Goal: Task Accomplishment & Management: Complete application form

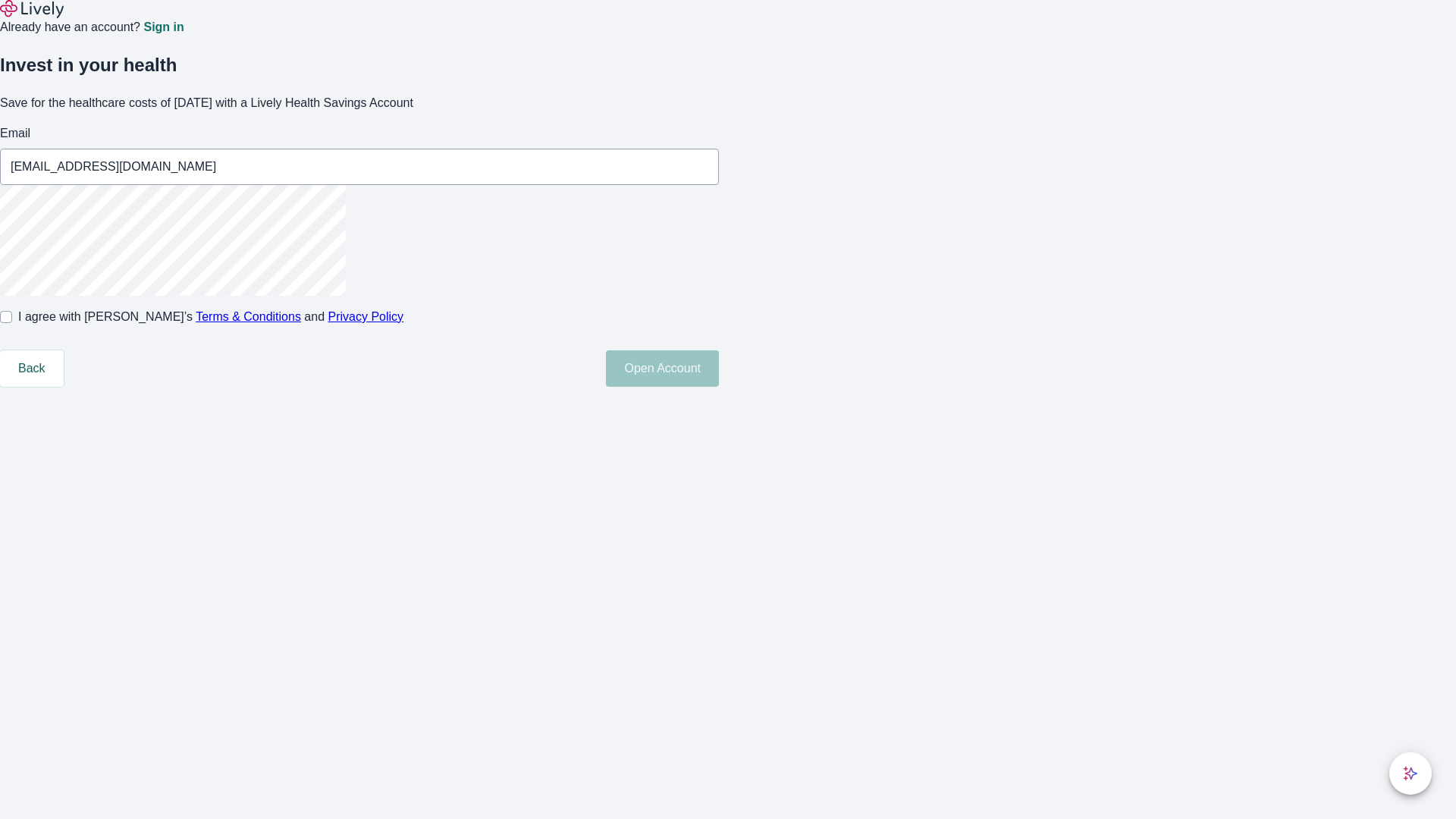
click at [12, 323] on input "I agree with Lively’s Terms & Conditions and Privacy Policy" at bounding box center [6, 317] width 12 height 12
checkbox input "true"
click at [719, 387] on button "Open Account" at bounding box center [662, 369] width 113 height 36
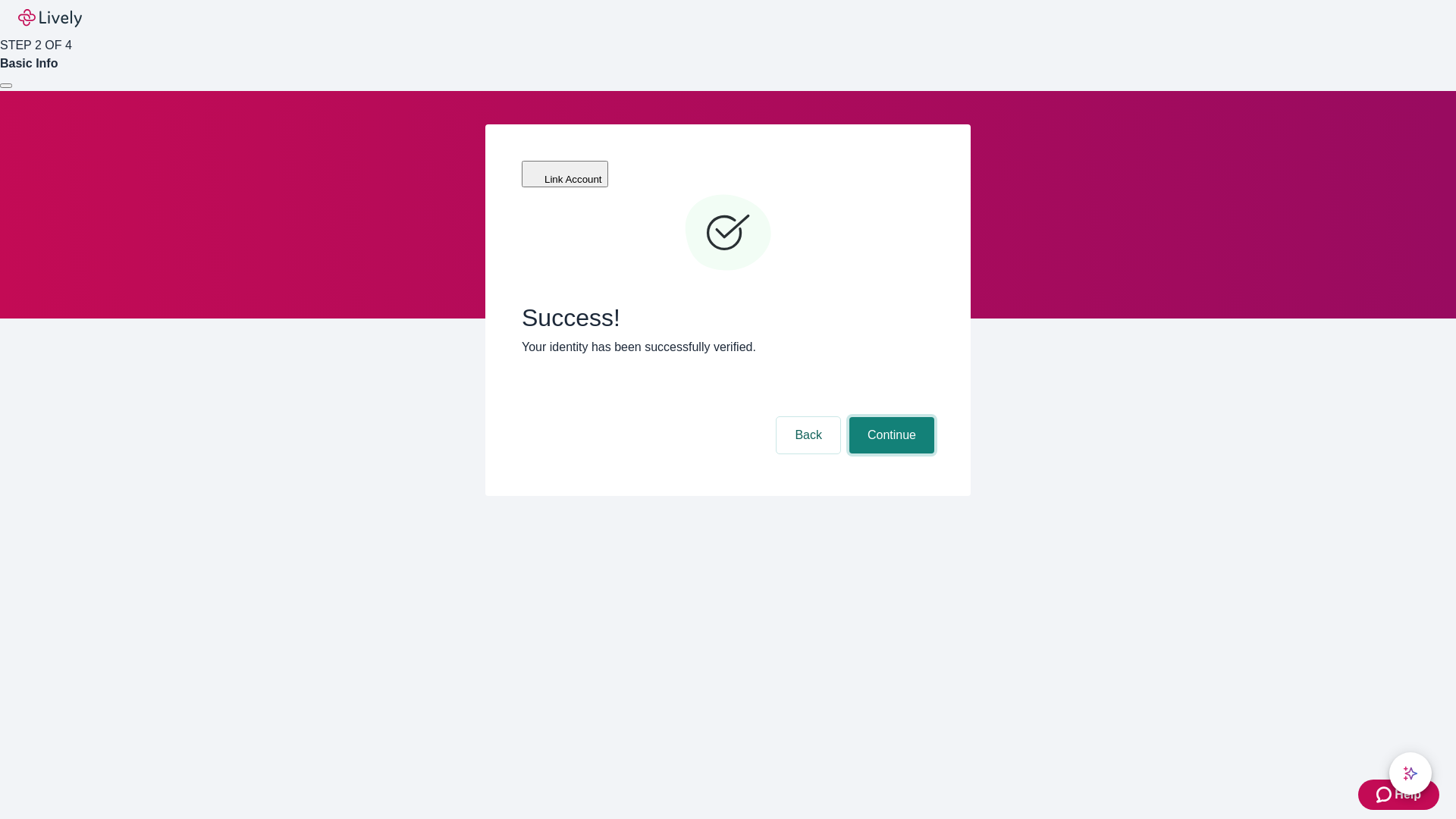
click at [890, 417] on button "Continue" at bounding box center [892, 435] width 85 height 36
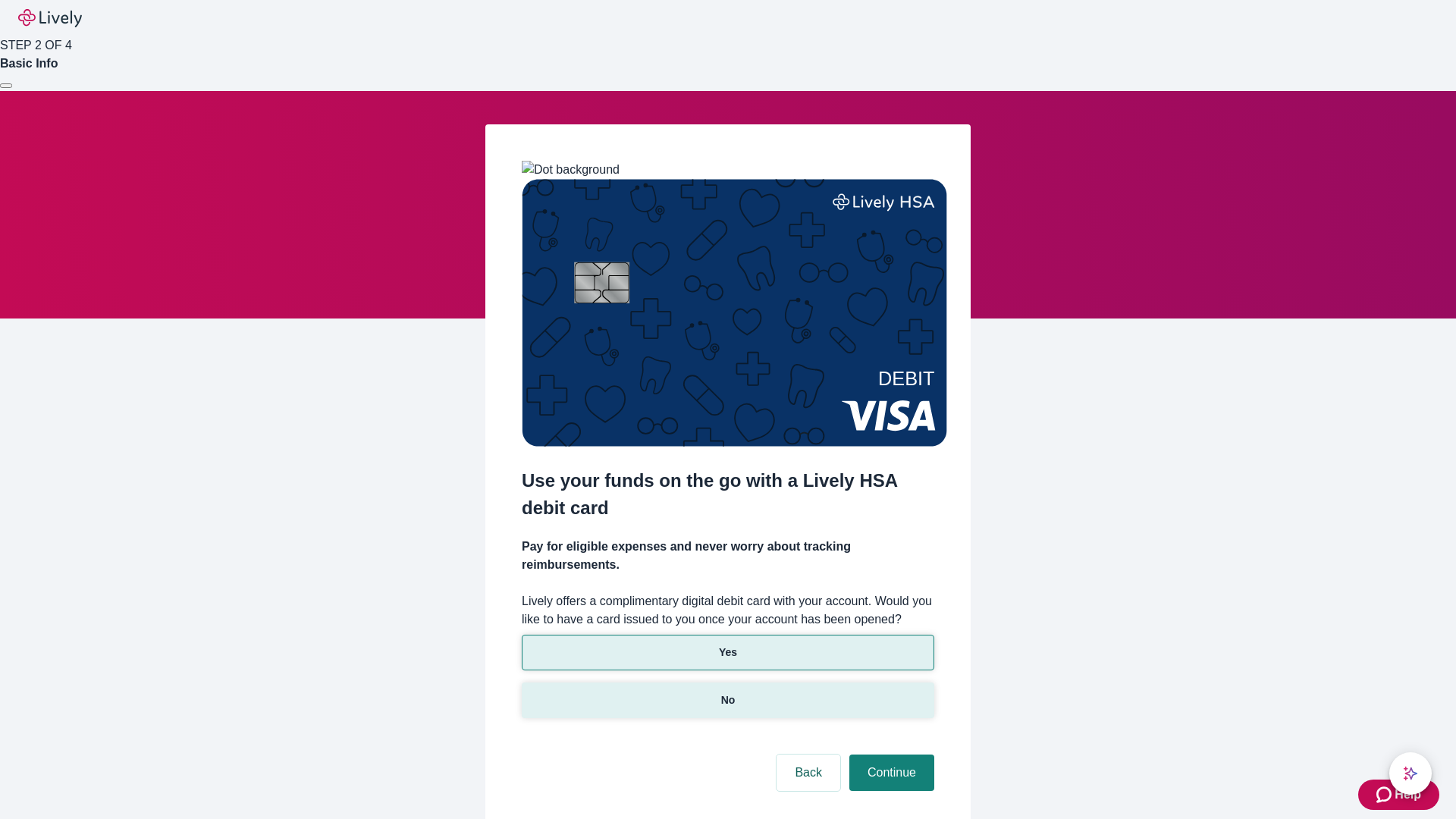
click at [727, 693] on p "No" at bounding box center [728, 700] width 15 height 16
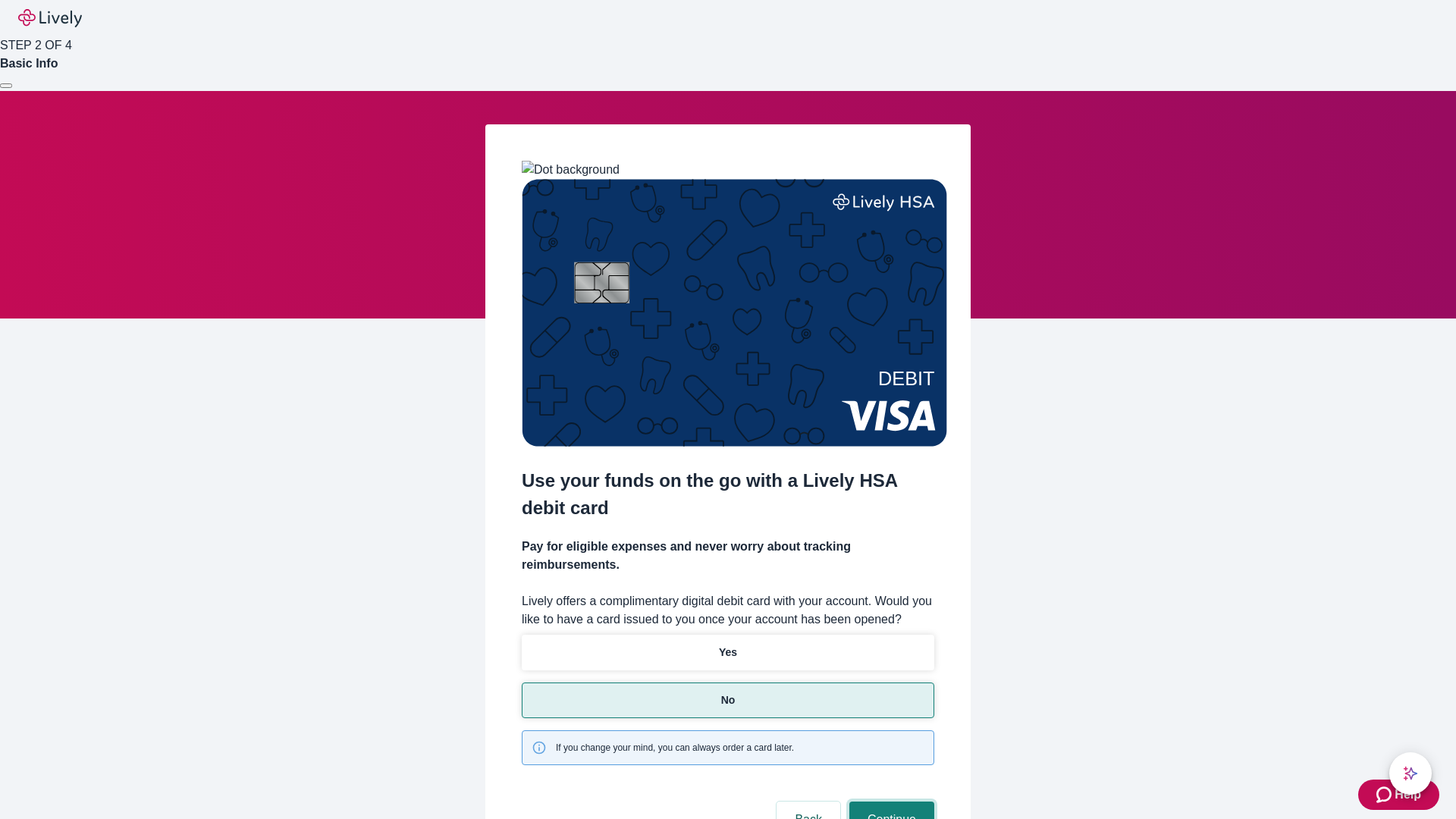
click at [890, 802] on button "Continue" at bounding box center [892, 820] width 85 height 36
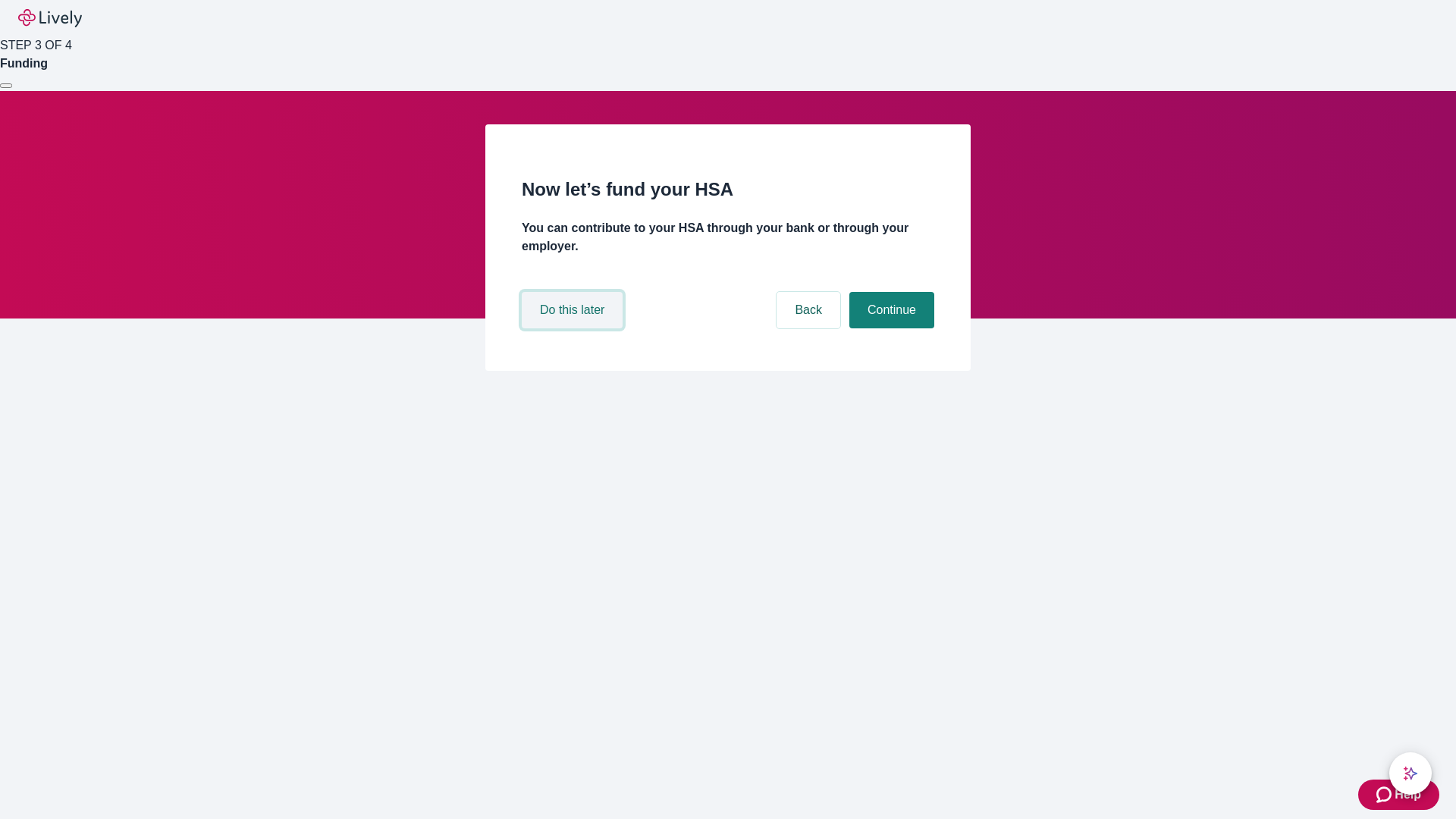
click at [574, 328] on button "Do this later" at bounding box center [572, 310] width 101 height 36
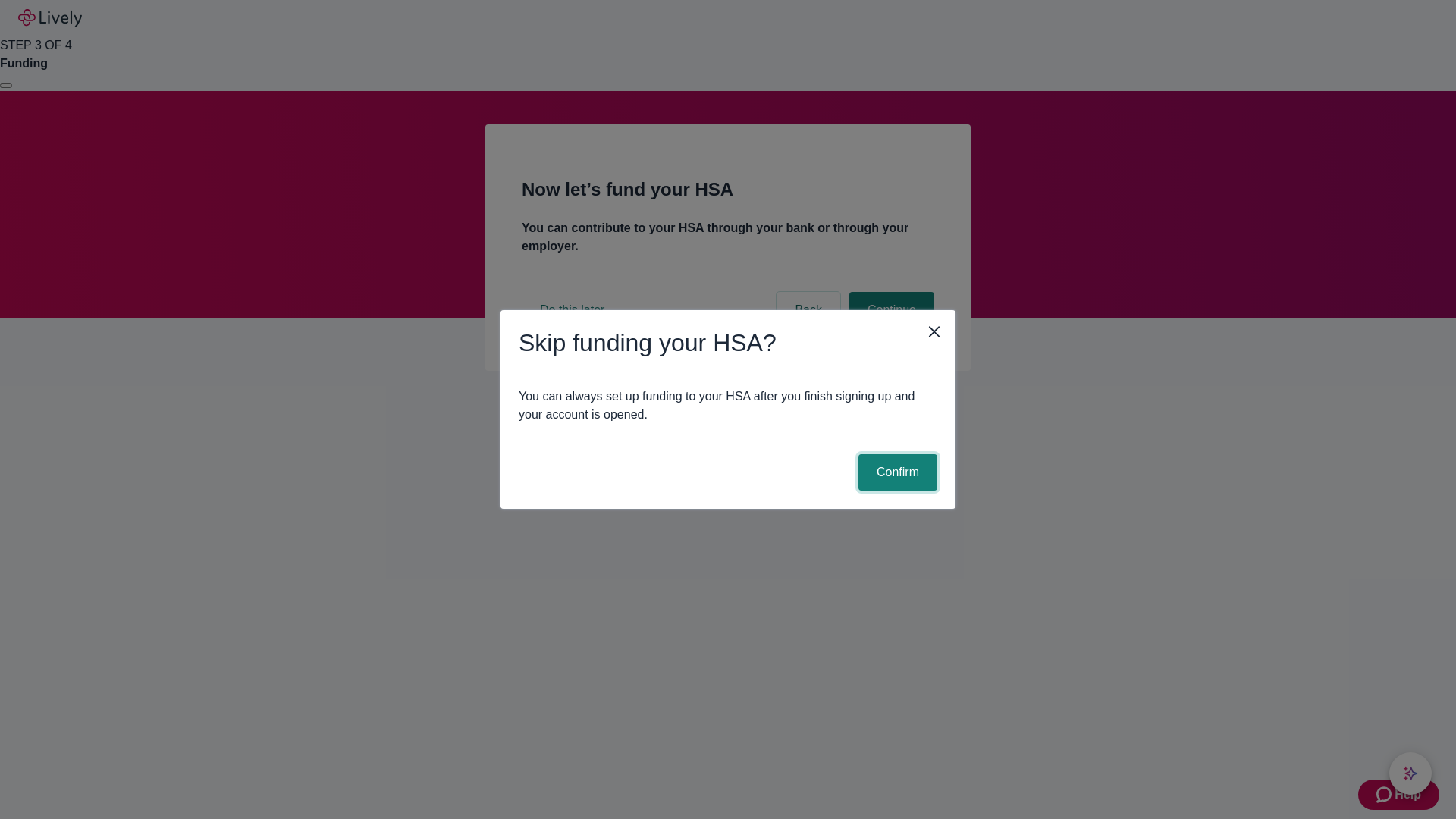
click at [896, 473] on button "Confirm" at bounding box center [898, 473] width 79 height 36
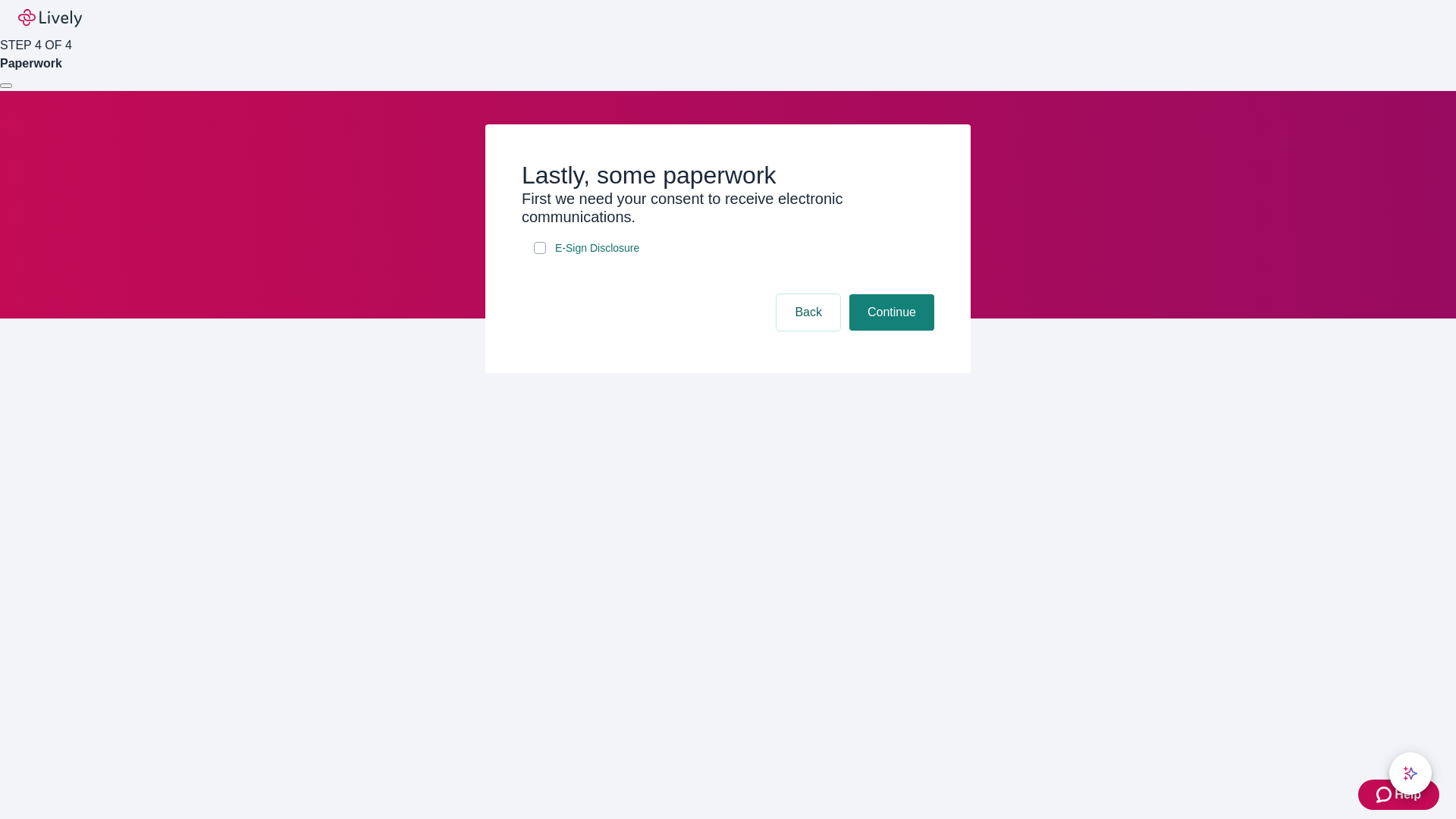
click at [540, 254] on input "E-Sign Disclosure" at bounding box center [540, 248] width 12 height 12
checkbox input "true"
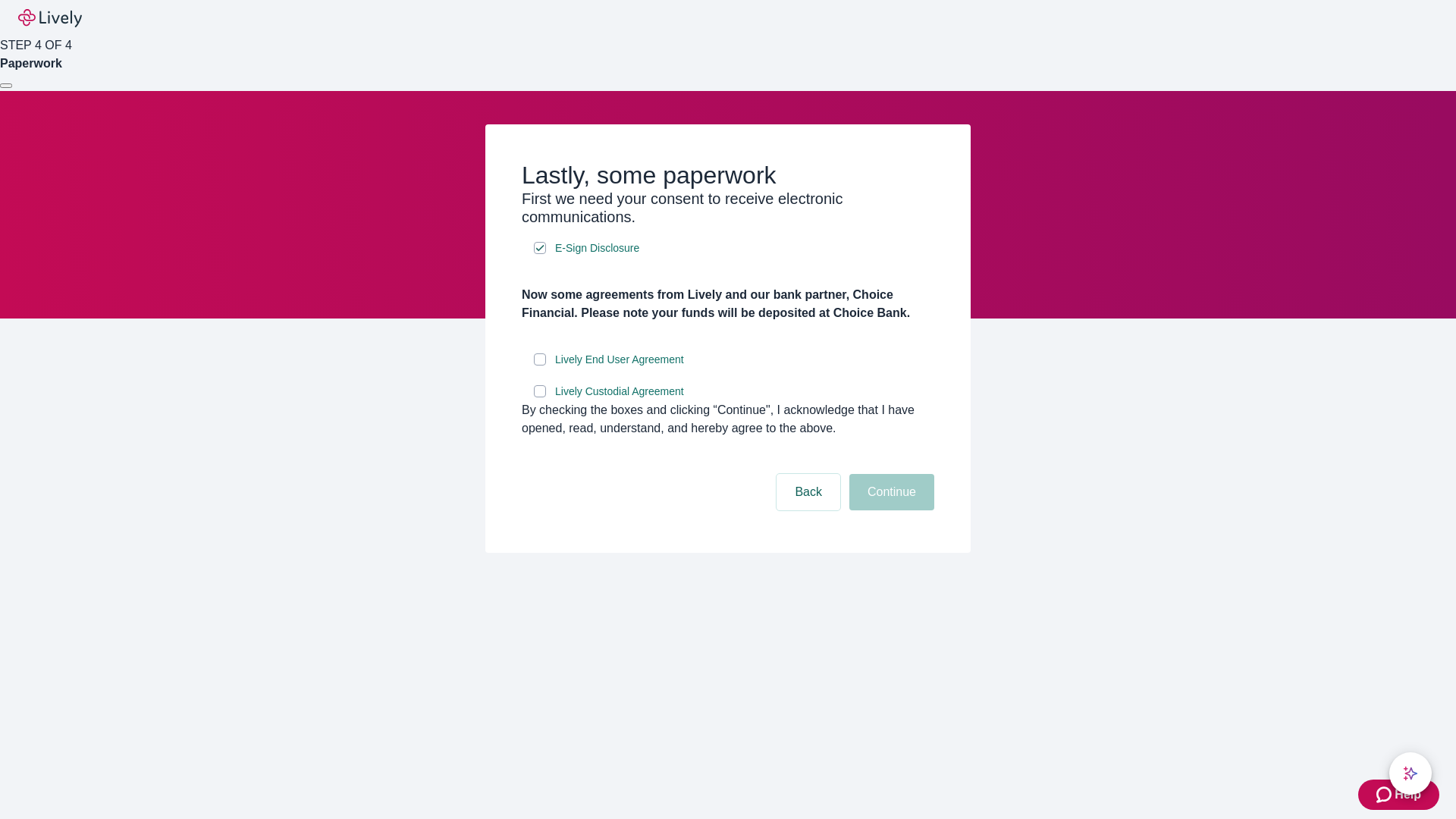
click at [540, 365] on input "Lively End User Agreement" at bounding box center [540, 359] width 12 height 12
checkbox input "true"
click at [540, 397] on input "Lively Custodial Agreement" at bounding box center [540, 391] width 12 height 12
checkbox input "true"
click at [890, 511] on button "Continue" at bounding box center [892, 493] width 85 height 36
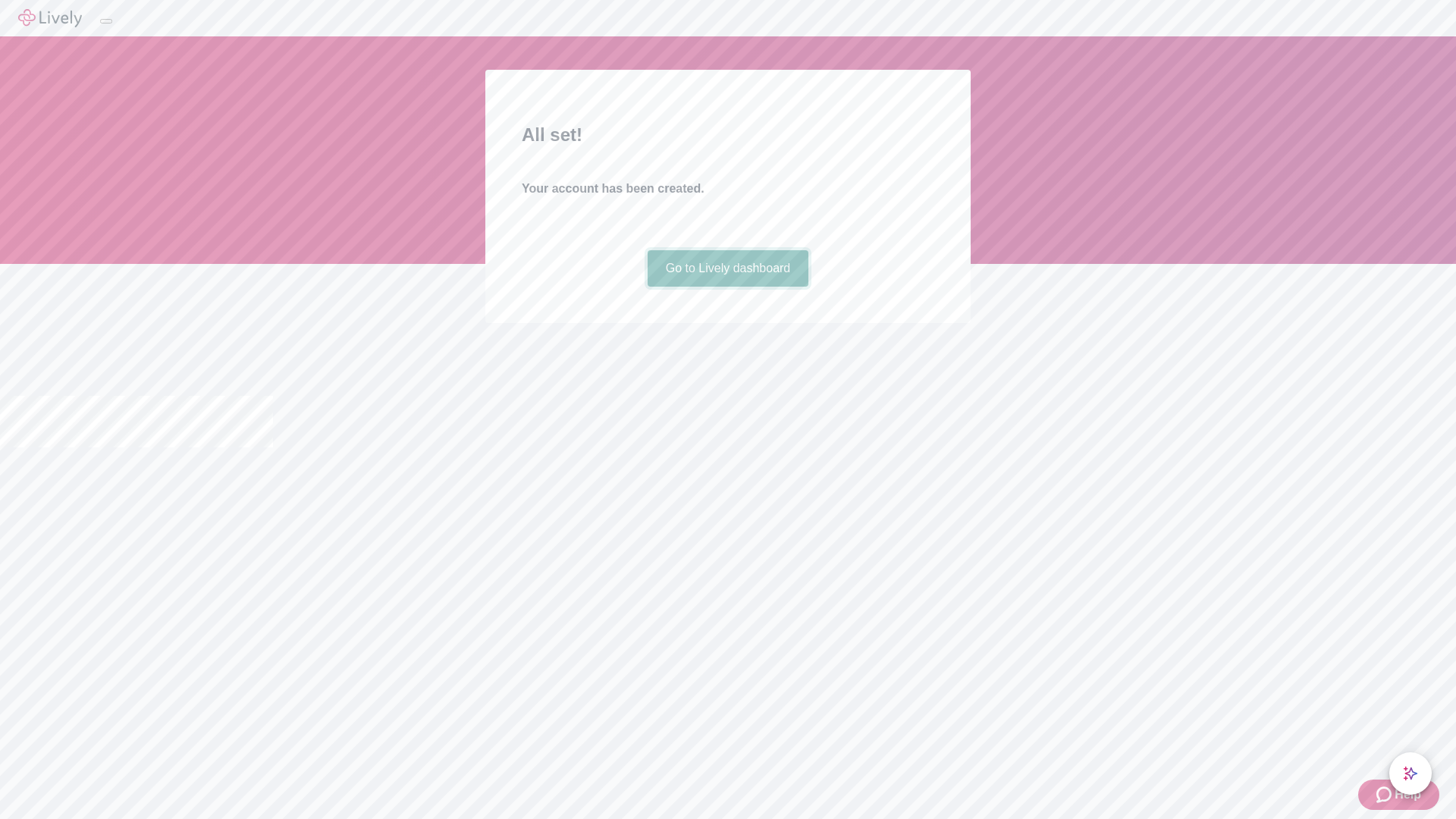
click at [727, 287] on link "Go to Lively dashboard" at bounding box center [728, 268] width 162 height 36
